Goal: Information Seeking & Learning: Learn about a topic

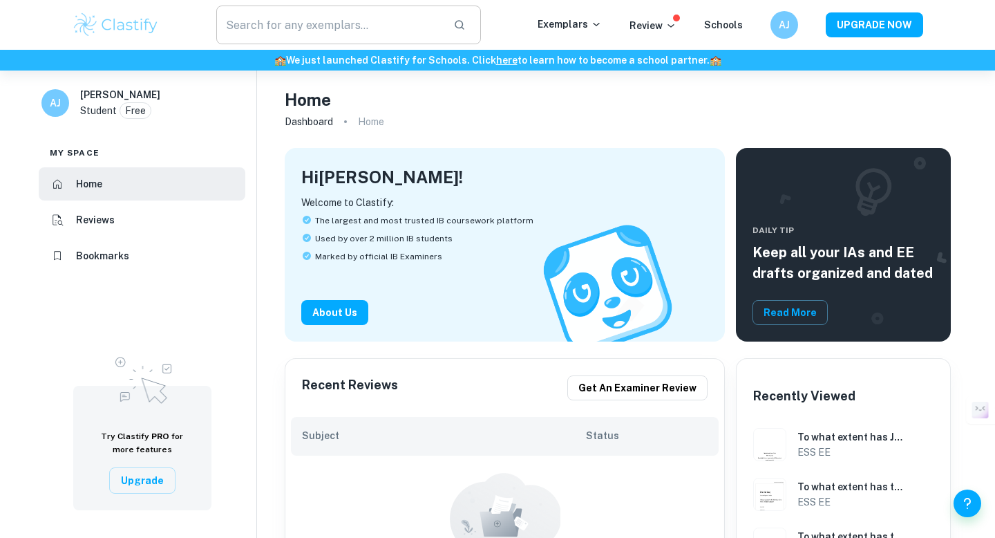
click at [324, 23] on input "text" at bounding box center [329, 25] width 226 height 39
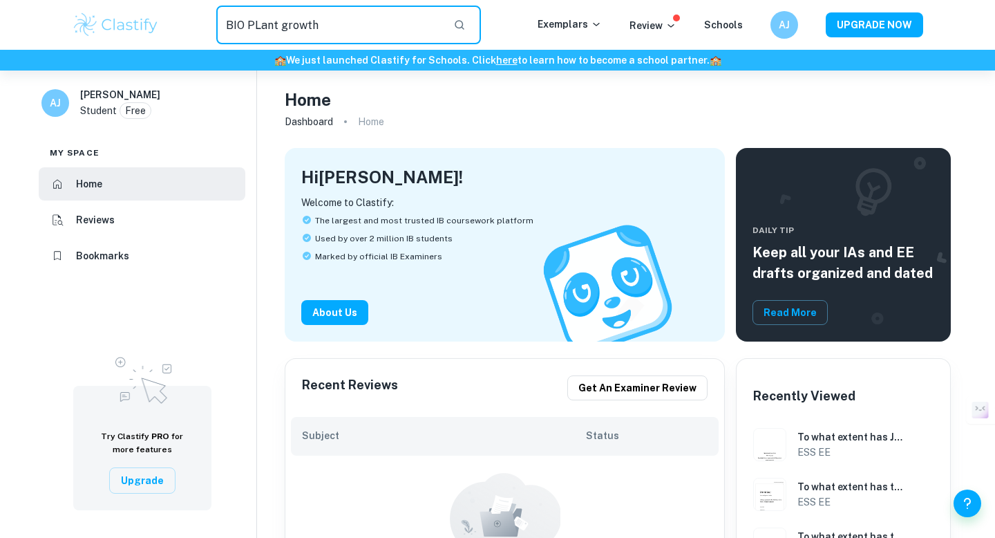
click at [243, 28] on input "BIO PLant growth" at bounding box center [329, 25] width 226 height 39
type input "Biology PLant growth"
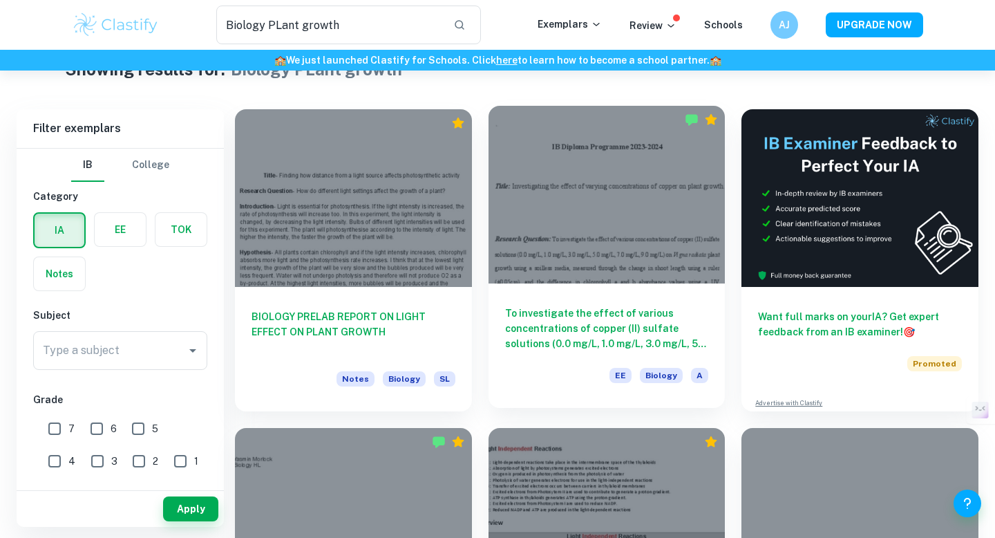
scroll to position [43, 0]
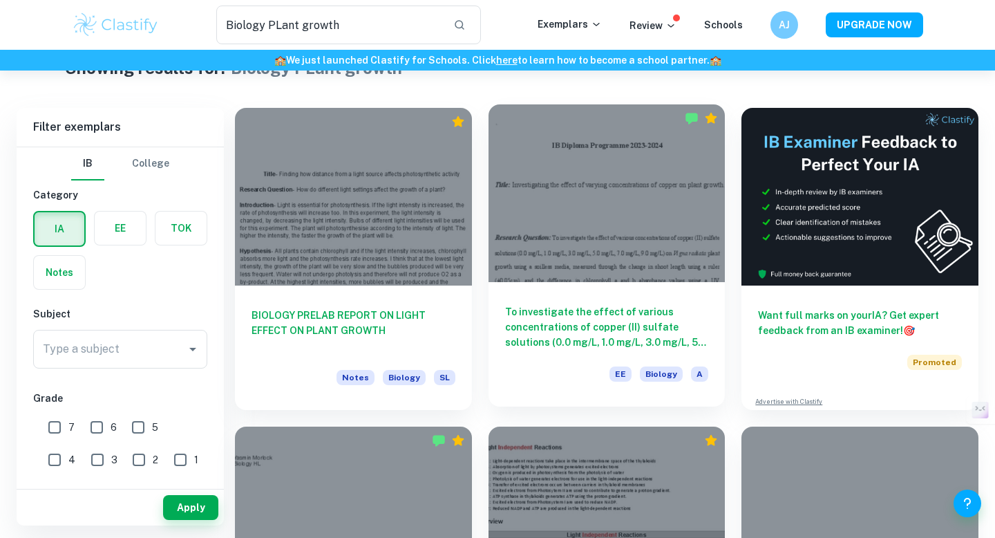
click at [591, 228] on div at bounding box center [607, 193] width 237 height 178
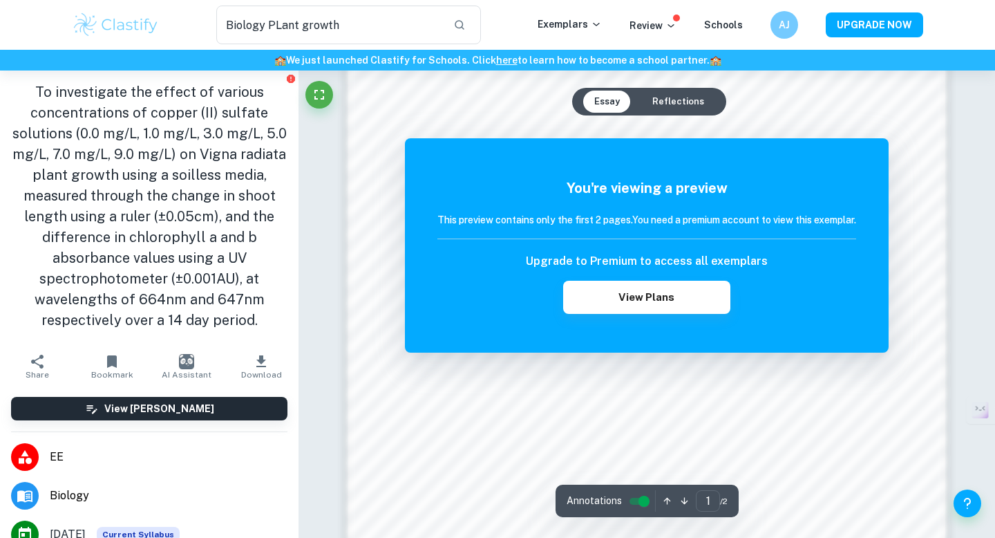
scroll to position [1169, 0]
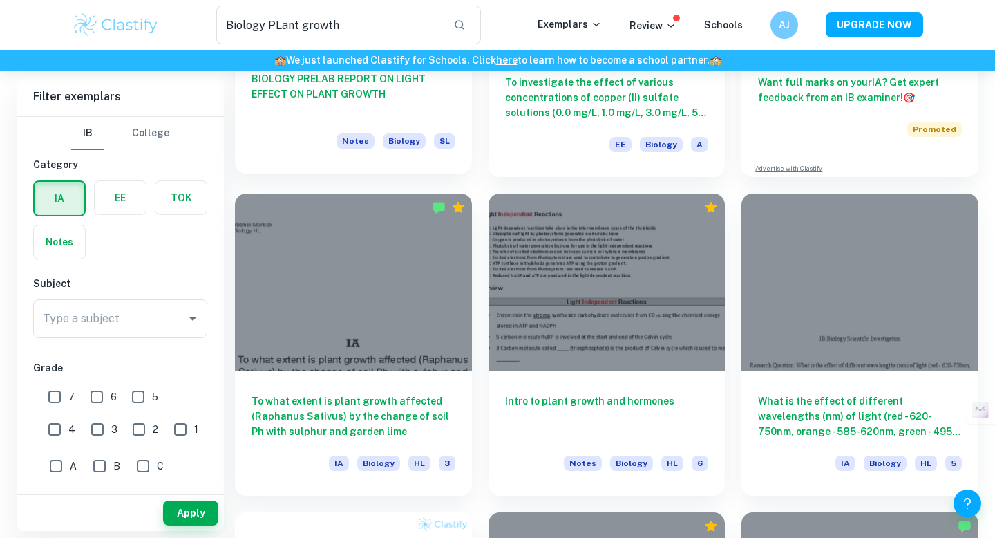
scroll to position [326, 0]
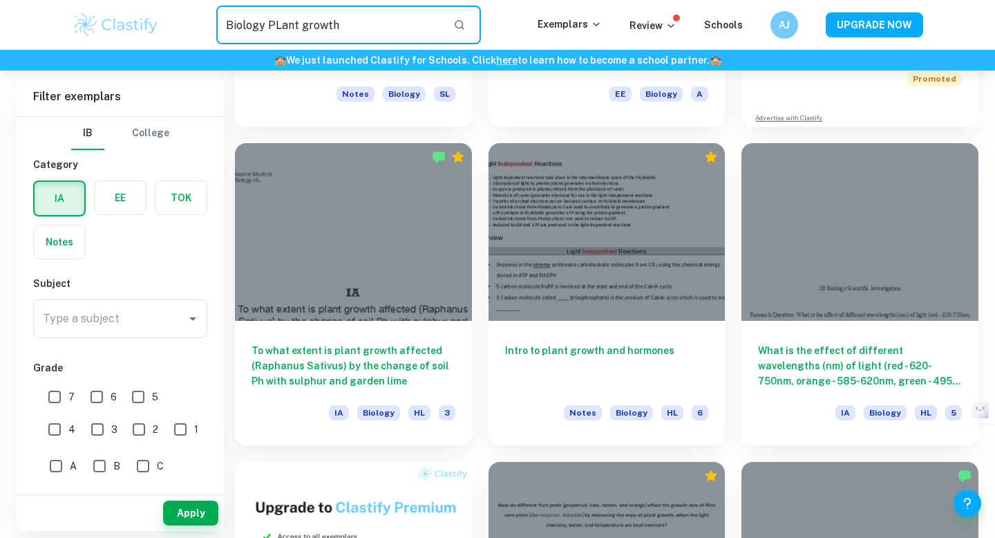
click at [441, 41] on input "Biology PLant growth" at bounding box center [329, 25] width 226 height 39
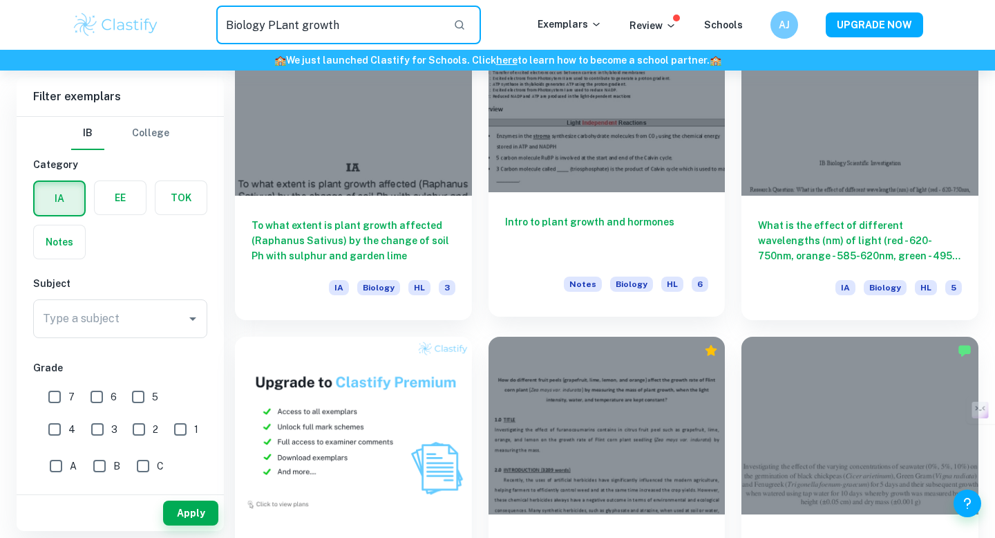
scroll to position [382, 0]
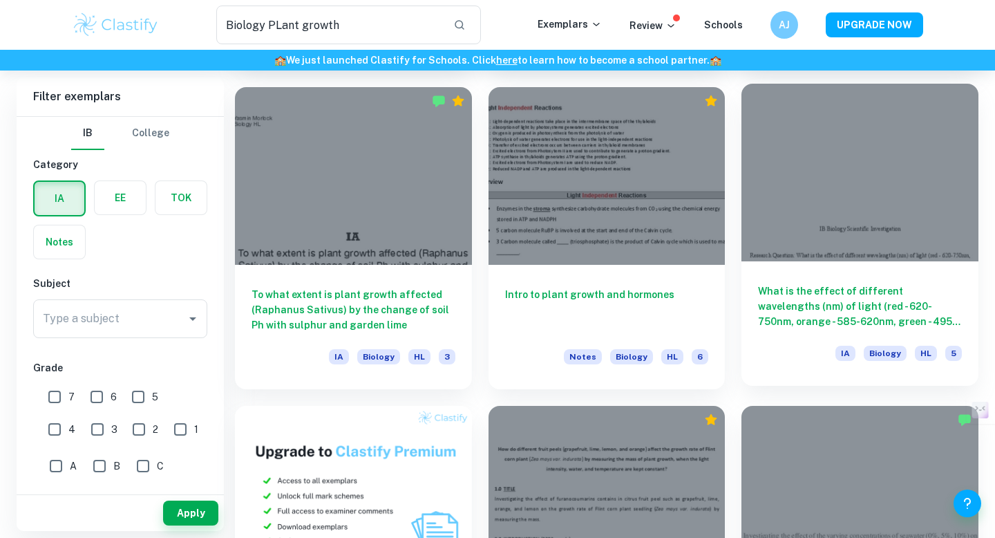
click at [746, 174] on div at bounding box center [859, 173] width 237 height 178
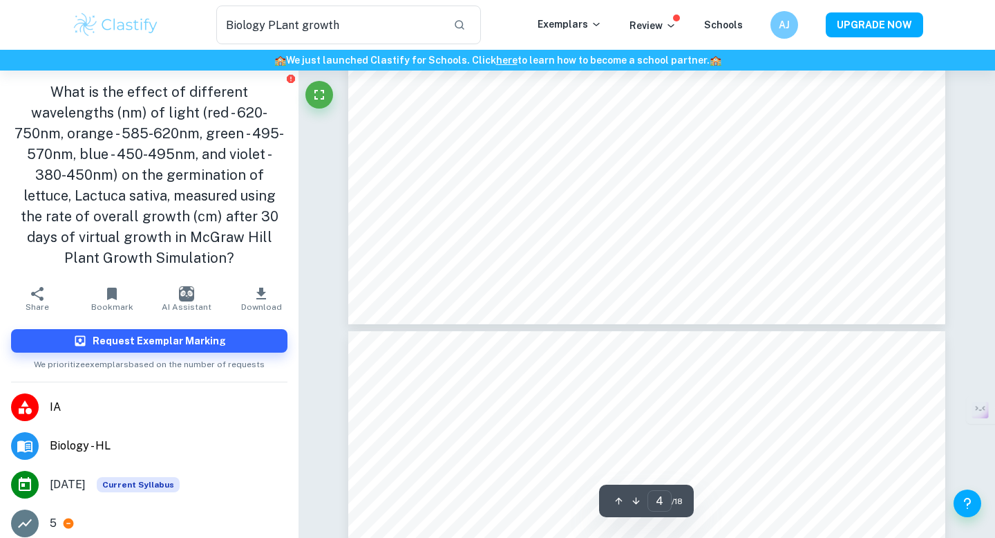
type input "5"
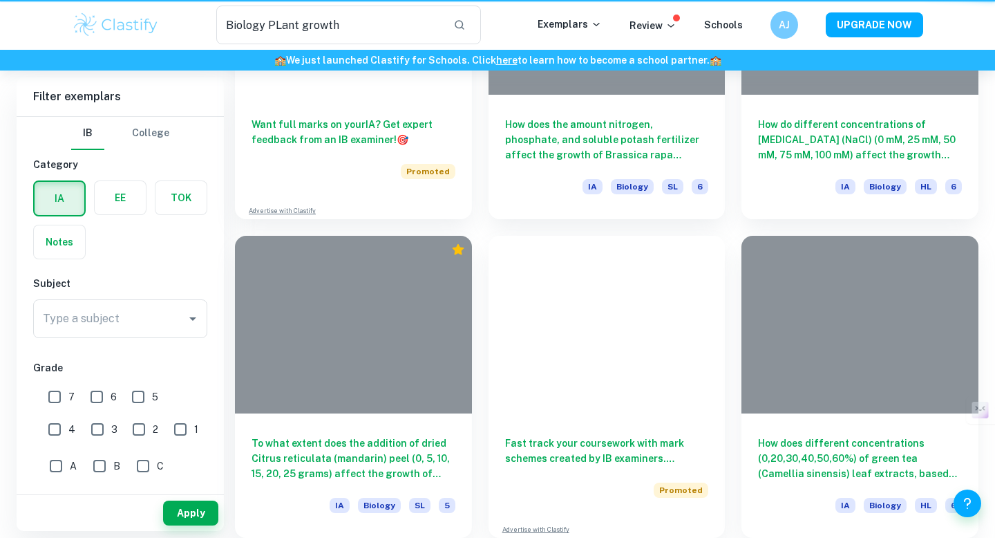
scroll to position [382, 0]
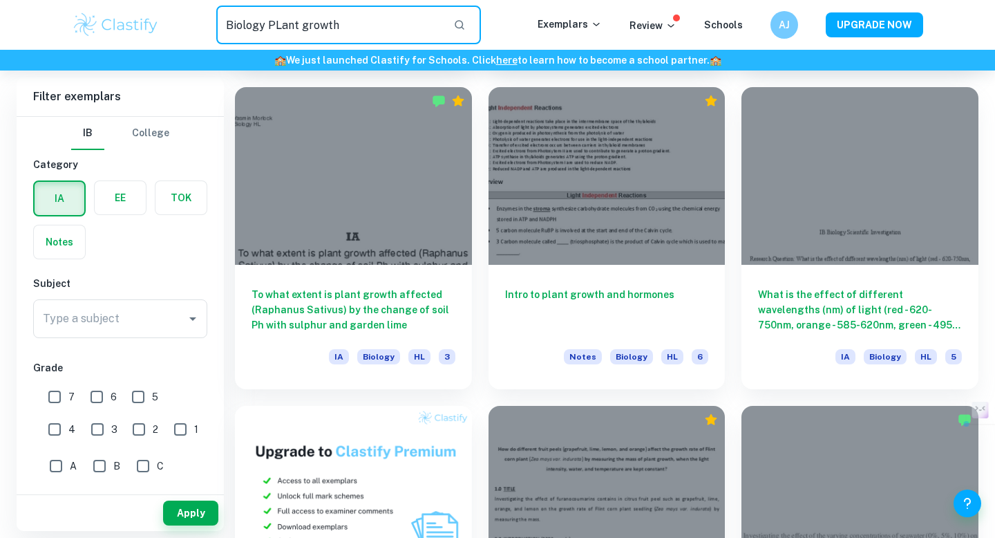
drag, startPoint x: 352, startPoint y: 24, endPoint x: 271, endPoint y: 19, distance: 81.0
click at [271, 19] on input "Biology PLant growth" at bounding box center [329, 25] width 226 height 39
type input "Biology"
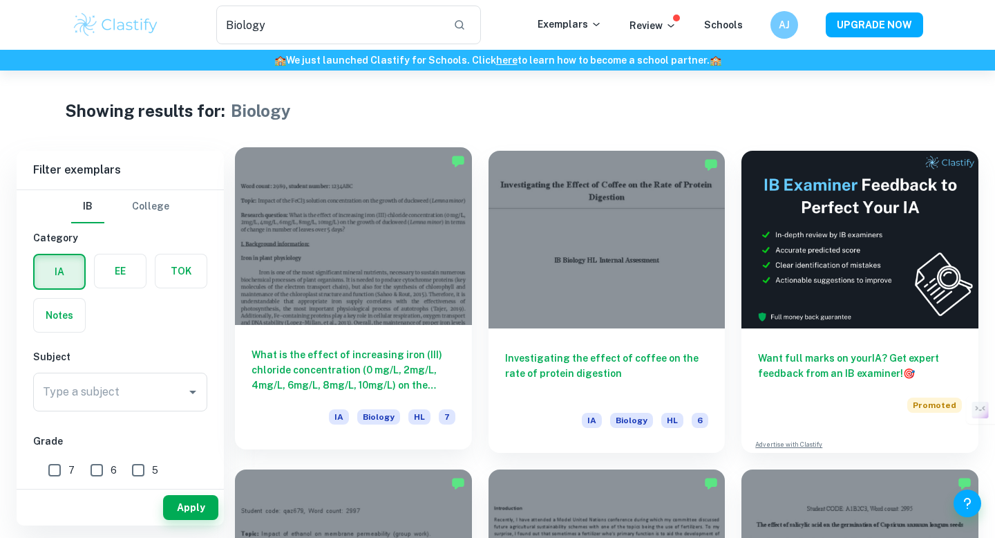
click at [307, 217] on div at bounding box center [353, 236] width 237 height 178
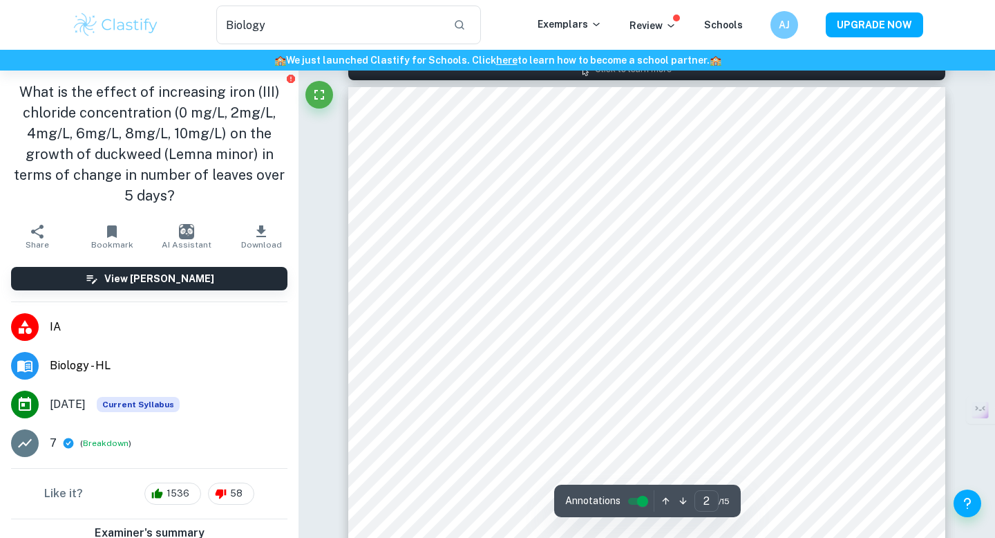
scroll to position [942, 0]
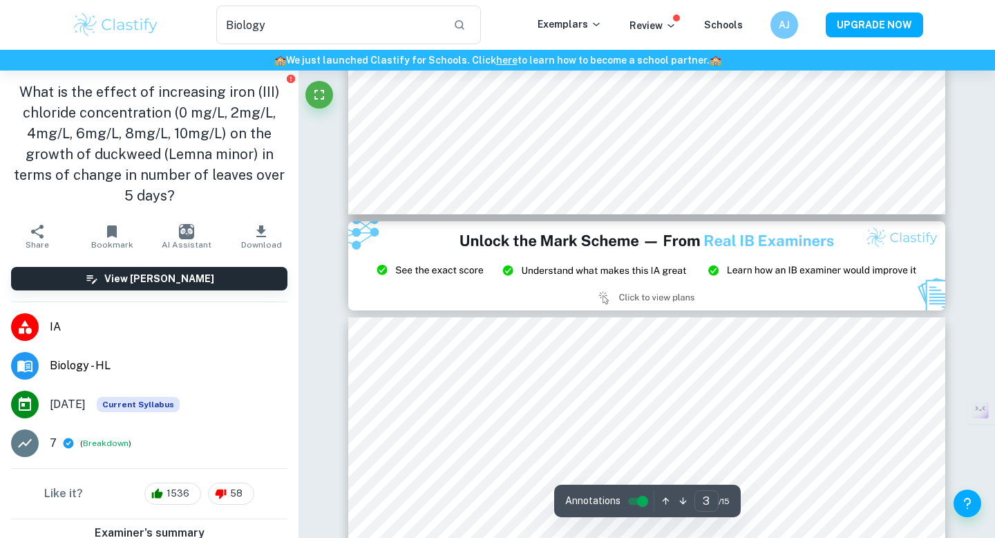
type input "2"
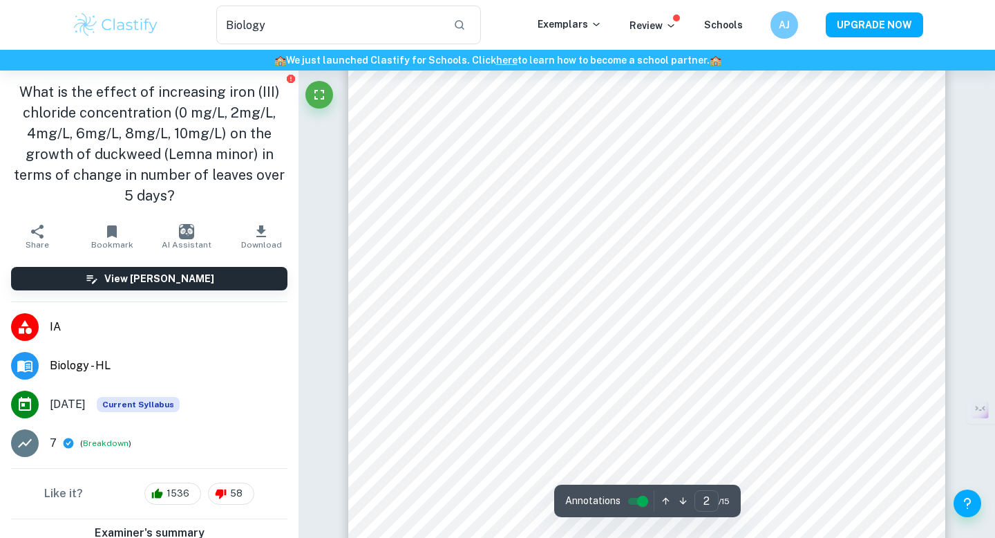
scroll to position [1137, 0]
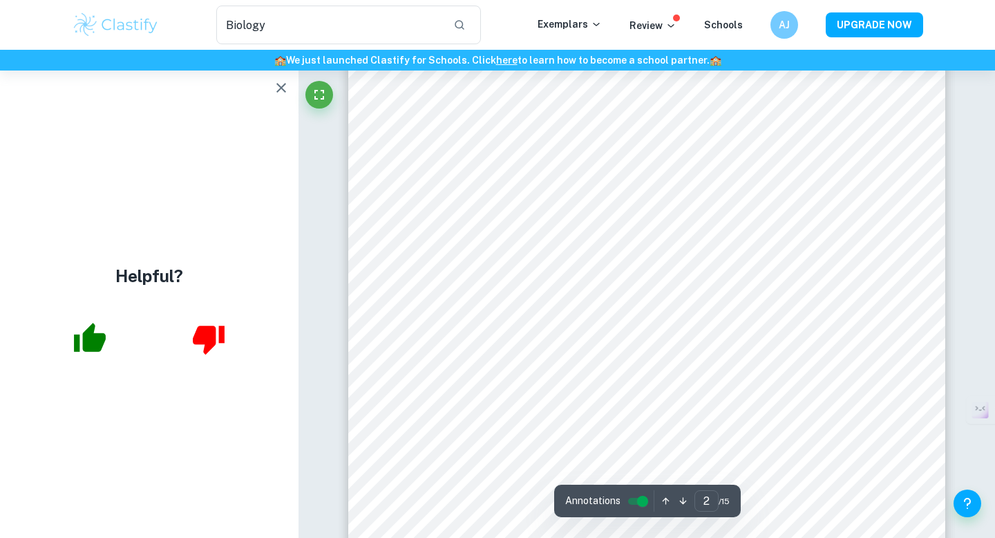
click at [285, 86] on icon "button" at bounding box center [281, 87] width 17 height 17
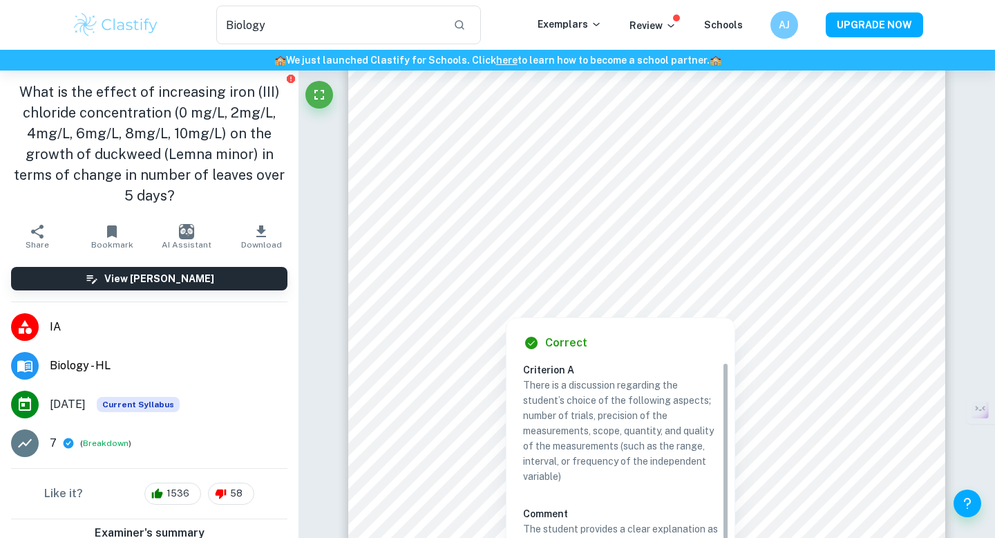
click at [711, 316] on div "Correct Criterion A There is a discussion regarding the student’s choice of the…" at bounding box center [620, 497] width 229 height 375
